Goal: Task Accomplishment & Management: Complete application form

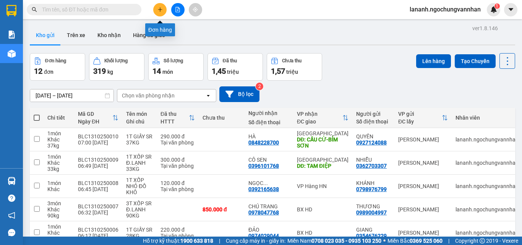
click at [161, 7] on icon "plus" at bounding box center [159, 9] width 5 height 5
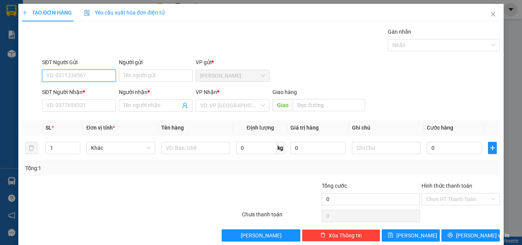
click at [73, 73] on input "SĐT Người Gửi" at bounding box center [79, 75] width 74 height 12
click at [71, 71] on input "SĐT Người Gửi" at bounding box center [79, 75] width 74 height 12
click at [70, 73] on input "SĐT Người Gửi" at bounding box center [79, 75] width 74 height 12
click at [75, 88] on div "0984805283 - HUYỀN" at bounding box center [78, 91] width 64 height 8
type input "0984805283"
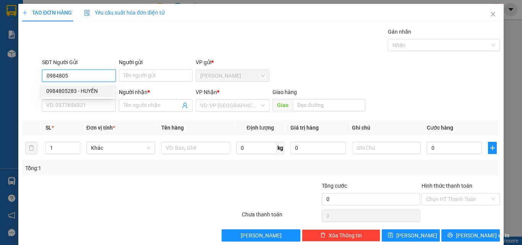
type input "HUYỀN"
type input "0945386623"
type input "THIỆN"
type input "ĐỒNG VĂN"
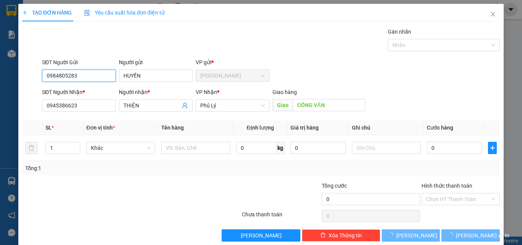
type input "800.000"
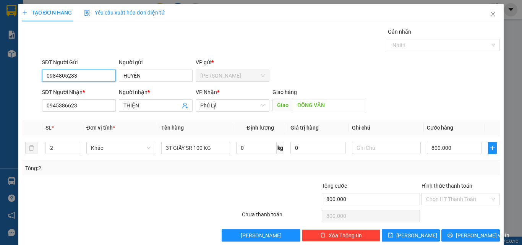
type input "0984805283"
click at [86, 176] on div "Transit Pickup Surcharge Ids Transit Deliver Surcharge Ids Transit Deliver Surc…" at bounding box center [260, 134] width 477 height 214
click at [34, 148] on tr "2 Khác 3T GIẤY SR 100 KG 0 kg 0 800.000" at bounding box center [260, 148] width 477 height 26
type input "1"
click at [74, 150] on span "down" at bounding box center [76, 150] width 5 height 5
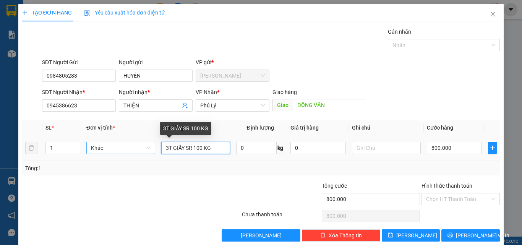
drag, startPoint x: 217, startPoint y: 149, endPoint x: 123, endPoint y: 150, distance: 93.9
click at [123, 150] on tr "1 Khác 3T GIẤY SR 100 KG 0 kg 0 800.000" at bounding box center [260, 148] width 477 height 26
type input "1T GIẤY SR, CF 18KG"
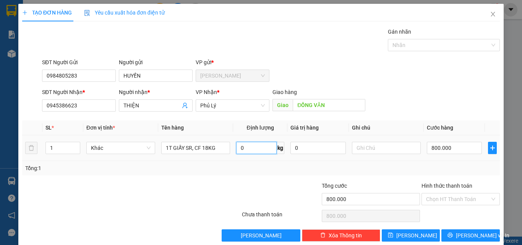
click at [236, 145] on input "0" at bounding box center [256, 148] width 40 height 12
type input "18"
click at [430, 149] on input "800.000" at bounding box center [453, 148] width 55 height 12
type input "1"
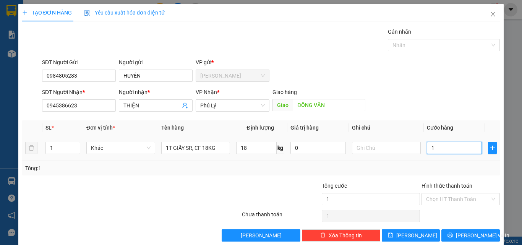
type input "14"
type input "140"
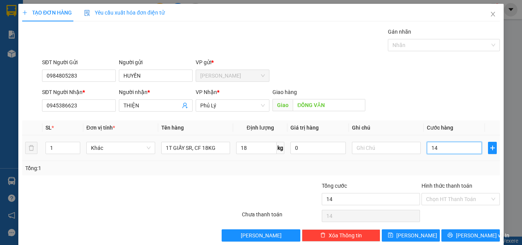
type input "140"
type input "1.400"
type input "14.000"
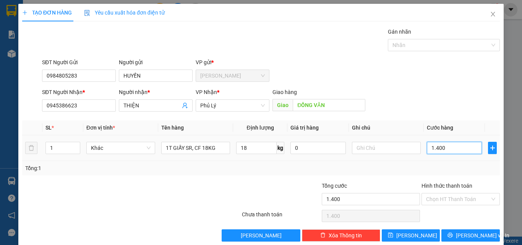
type input "14.000"
type input "140.000"
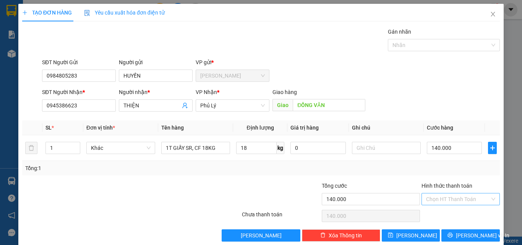
click at [442, 199] on input "Hình thức thanh toán" at bounding box center [458, 198] width 64 height 11
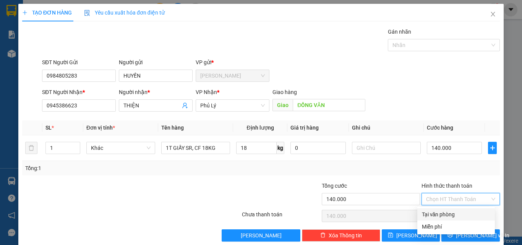
click at [444, 213] on div "Tại văn phòng" at bounding box center [456, 214] width 68 height 8
type input "0"
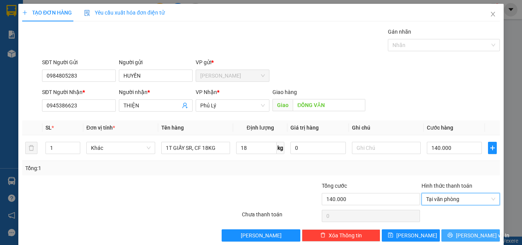
click at [448, 235] on button "[PERSON_NAME] và In" at bounding box center [470, 235] width 58 height 12
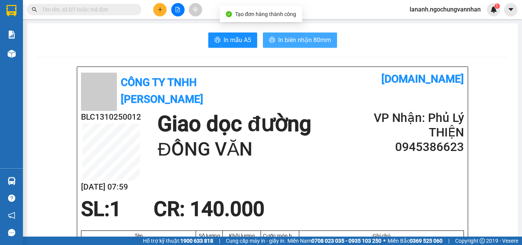
drag, startPoint x: 323, startPoint y: 38, endPoint x: 328, endPoint y: 39, distance: 4.4
click at [323, 39] on span "In biên nhận 80mm" at bounding box center [304, 40] width 53 height 10
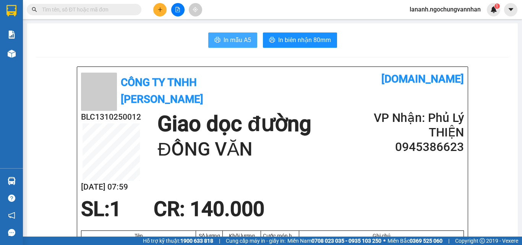
click at [223, 36] on span "In mẫu A5" at bounding box center [236, 40] width 27 height 10
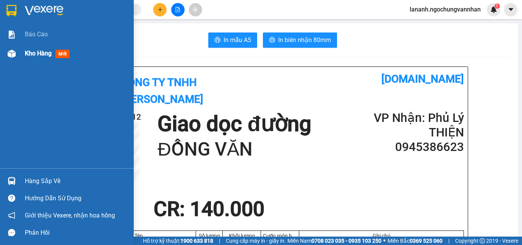
click at [35, 51] on span "Kho hàng" at bounding box center [38, 53] width 27 height 7
